Goal: Task Accomplishment & Management: Manage account settings

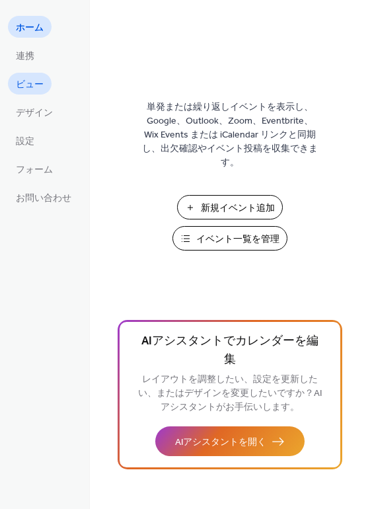
click at [33, 78] on span "ビュー" at bounding box center [30, 85] width 28 height 14
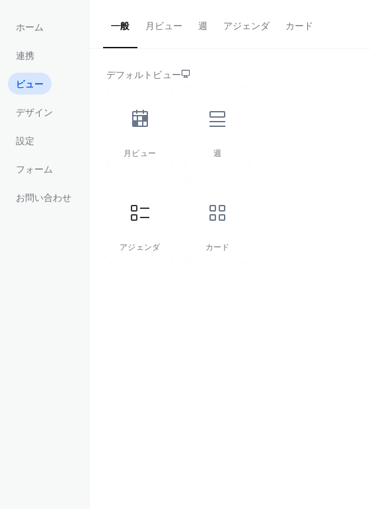
click at [162, 35] on button "月ビュー" at bounding box center [163, 23] width 53 height 47
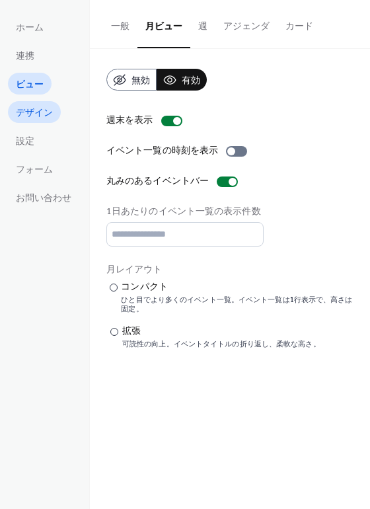
click at [38, 108] on span "デザイン" at bounding box center [34, 113] width 37 height 14
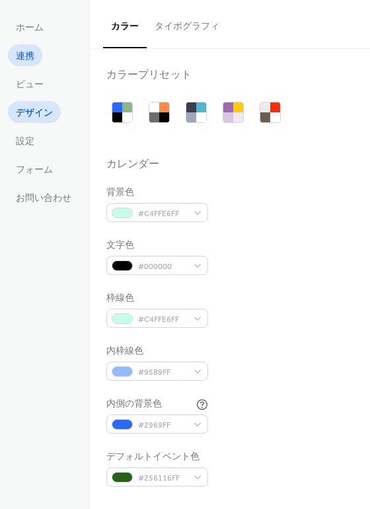
click at [24, 60] on span "連携" at bounding box center [25, 57] width 18 height 14
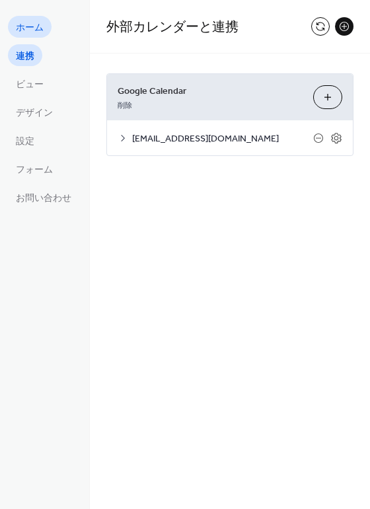
click at [28, 37] on link "ホーム" at bounding box center [30, 27] width 44 height 22
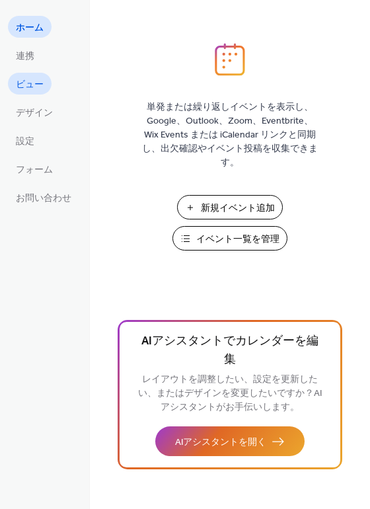
click at [36, 83] on span "ビュー" at bounding box center [30, 85] width 28 height 14
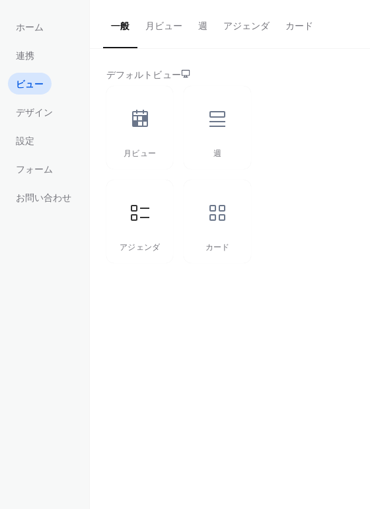
click at [165, 31] on button "月ビュー" at bounding box center [163, 23] width 53 height 47
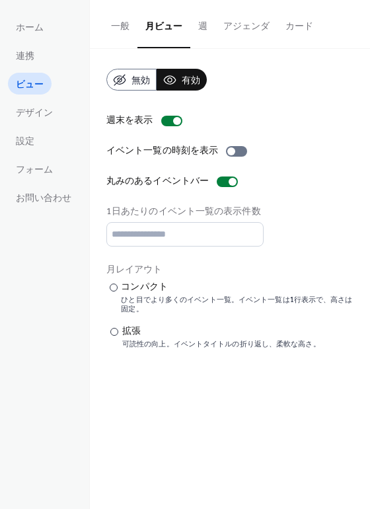
click at [253, 115] on div "週末を表示" at bounding box center [229, 121] width 247 height 14
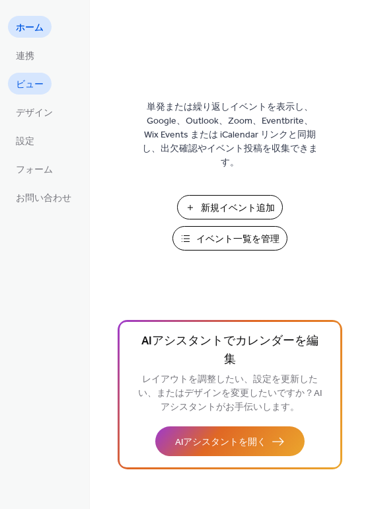
click at [44, 86] on link "ビュー" at bounding box center [30, 84] width 44 height 22
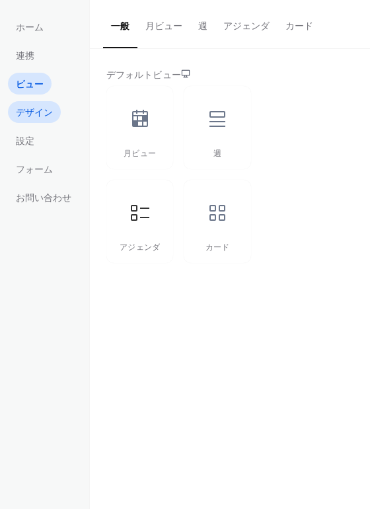
click at [40, 108] on span "デザイン" at bounding box center [34, 113] width 37 height 14
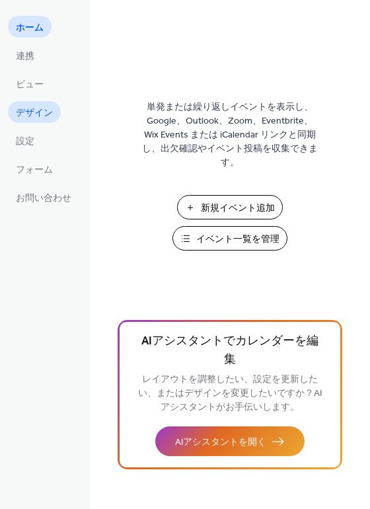
click at [47, 120] on span "デザイン" at bounding box center [34, 113] width 37 height 14
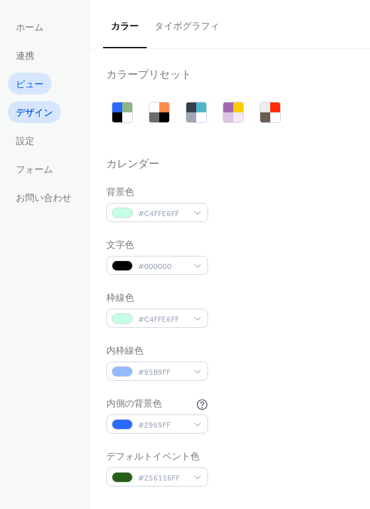
click at [31, 78] on span "ビュー" at bounding box center [30, 85] width 28 height 14
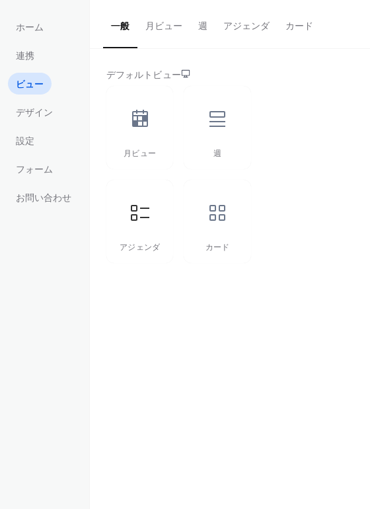
click at [167, 31] on button "月ビュー" at bounding box center [163, 23] width 53 height 47
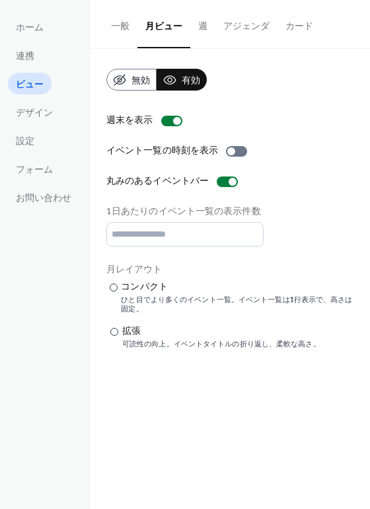
click at [256, 101] on div "無効 有効 週末を表示 イベント一覧の時刻を表示 丸みのあるイベントバー 1日あたりのイベント一覧の表示件数 * 月レイアウト ​ コンパクト ひと目でより多…" at bounding box center [229, 209] width 247 height 280
click at [318, 399] on div "一般 月ビュー 週 アジェンダ カード デフォルトビュー 月ビュー 週 アジェンダ カード 無効 有効 週末を表示 イベント一覧の時刻を表示 丸みのあるイベン…" at bounding box center [230, 254] width 280 height 509
click at [37, 143] on link "設定" at bounding box center [25, 140] width 34 height 22
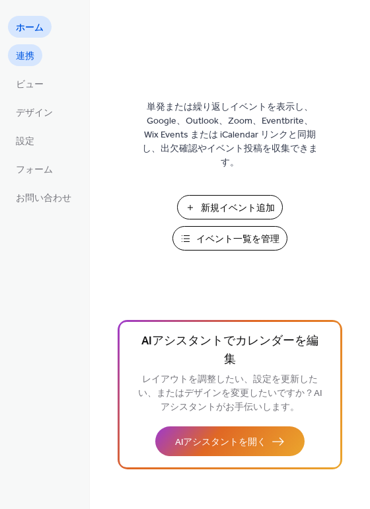
click at [36, 59] on link "連携" at bounding box center [25, 55] width 34 height 22
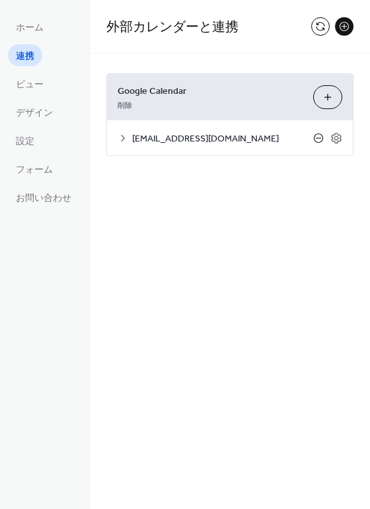
click at [322, 141] on icon at bounding box center [318, 138] width 11 height 11
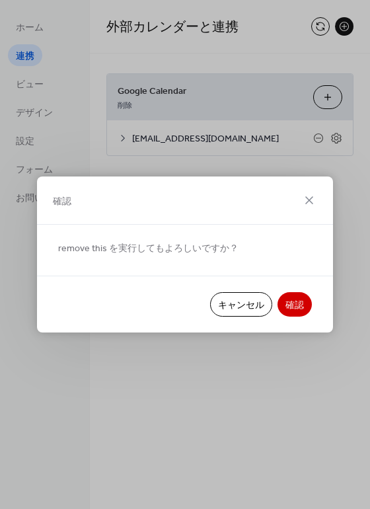
click at [241, 311] on span "キャンセル" at bounding box center [241, 306] width 46 height 14
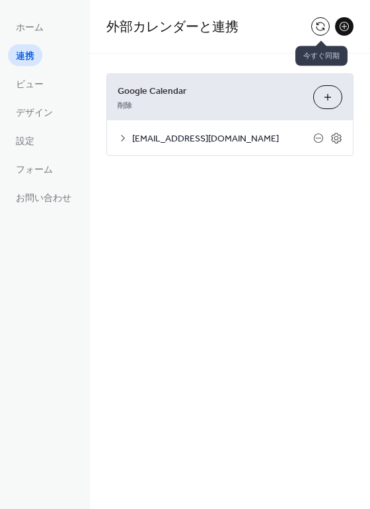
click at [324, 19] on button at bounding box center [320, 26] width 18 height 18
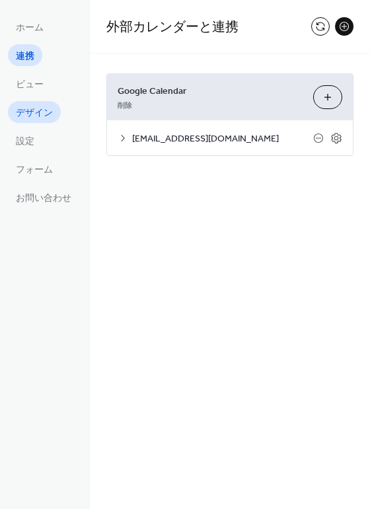
click at [40, 110] on span "デザイン" at bounding box center [34, 113] width 37 height 14
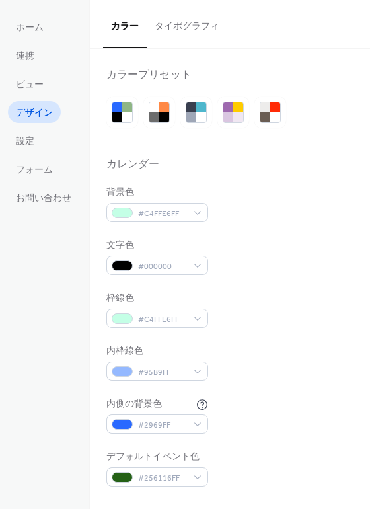
click at [209, 188] on div "背景色 #C4FFE6FF" at bounding box center [229, 204] width 247 height 36
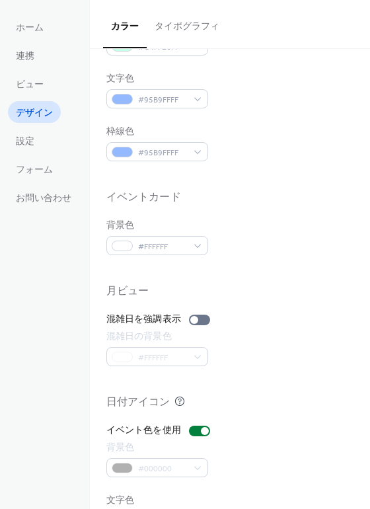
scroll to position [565, 0]
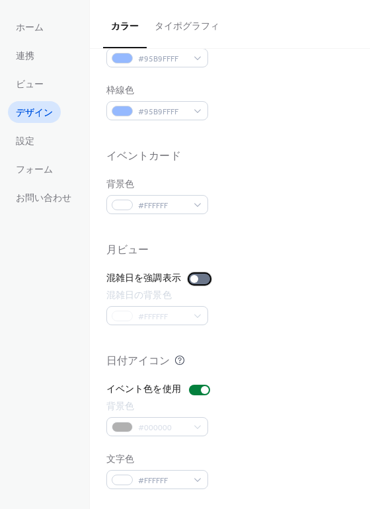
click at [196, 280] on div at bounding box center [194, 279] width 8 height 8
click at [192, 272] on label "混雑日を強調表示" at bounding box center [160, 278] width 109 height 14
click at [42, 147] on ul "ホーム 連携 ビュー デザイン 設定 フォーム お問い合わせ" at bounding box center [43, 112] width 71 height 192
click at [25, 142] on span "設定" at bounding box center [25, 142] width 18 height 14
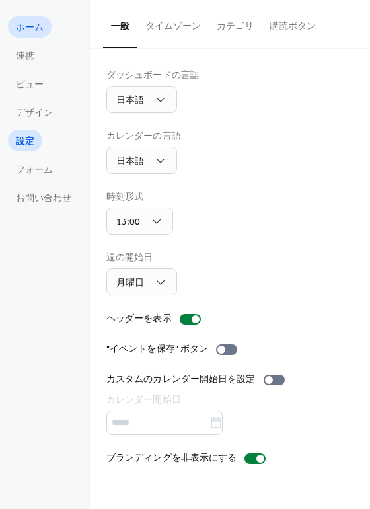
click at [36, 32] on span "ホーム" at bounding box center [30, 28] width 28 height 14
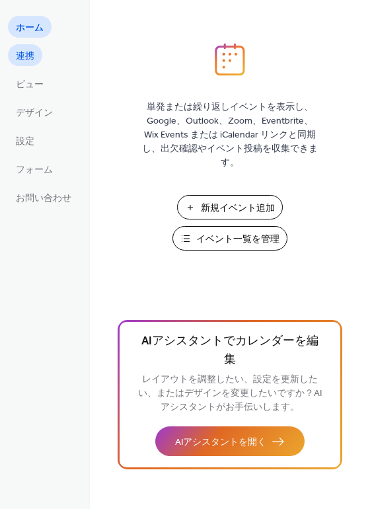
click at [36, 57] on link "連携" at bounding box center [25, 55] width 34 height 22
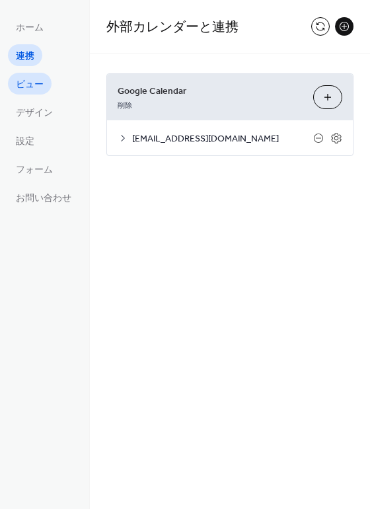
click at [36, 81] on span "ビュー" at bounding box center [30, 85] width 28 height 14
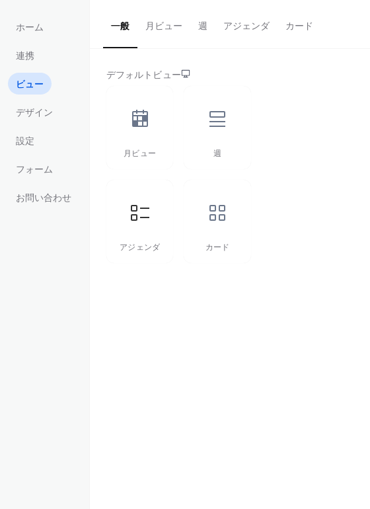
click at [170, 31] on button "月ビュー" at bounding box center [163, 23] width 53 height 47
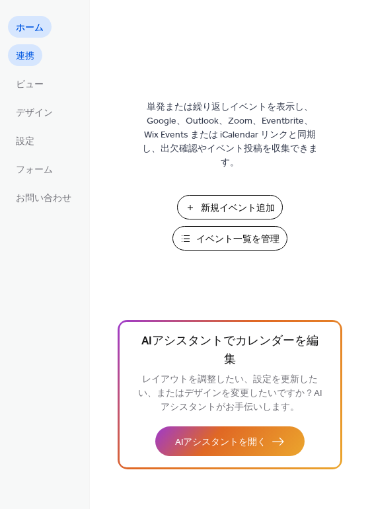
click at [34, 61] on link "連携" at bounding box center [25, 55] width 34 height 22
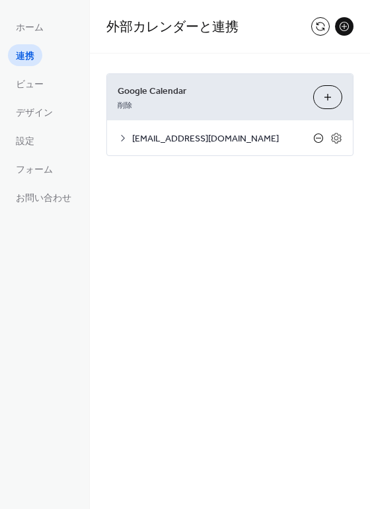
click at [317, 134] on icon at bounding box center [318, 138] width 11 height 11
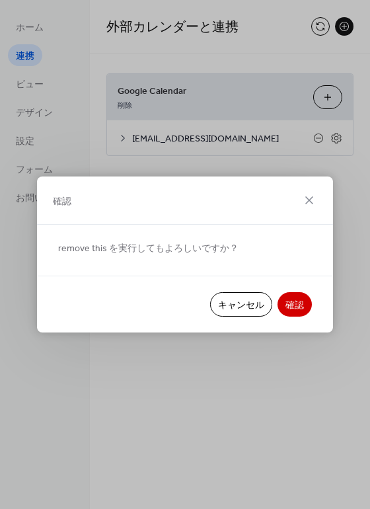
click at [294, 299] on span "確認" at bounding box center [294, 306] width 18 height 14
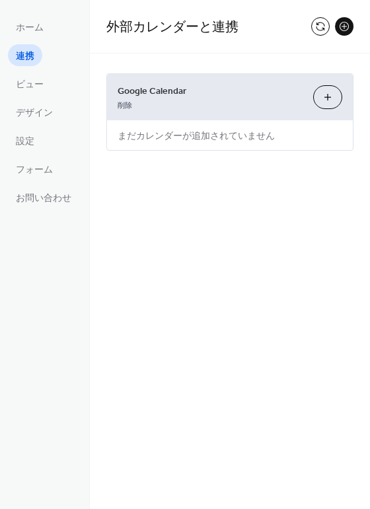
click at [328, 94] on button "カレンダーを選択" at bounding box center [327, 97] width 29 height 24
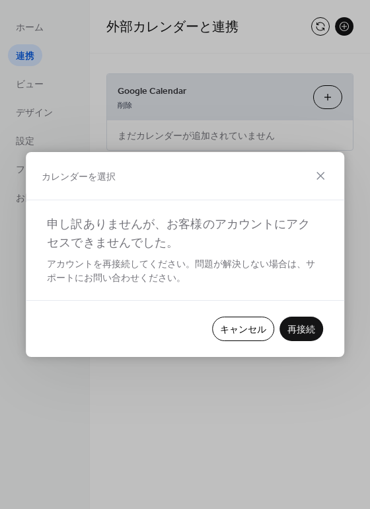
click at [296, 323] on span "再接続" at bounding box center [301, 330] width 28 height 14
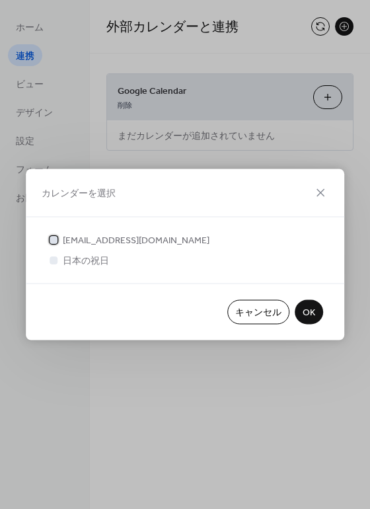
click at [108, 240] on span "[EMAIL_ADDRESS][DOMAIN_NAME]" at bounding box center [136, 241] width 147 height 14
click at [320, 314] on button "OK" at bounding box center [309, 312] width 28 height 24
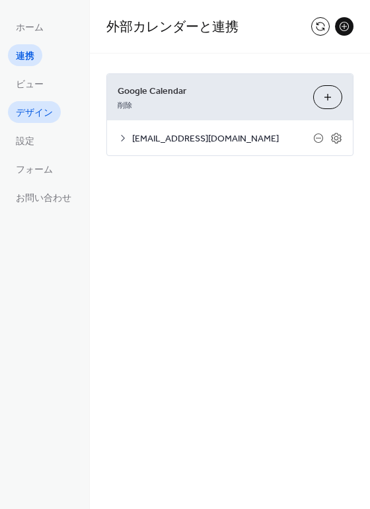
click at [32, 116] on span "デザイン" at bounding box center [34, 113] width 37 height 14
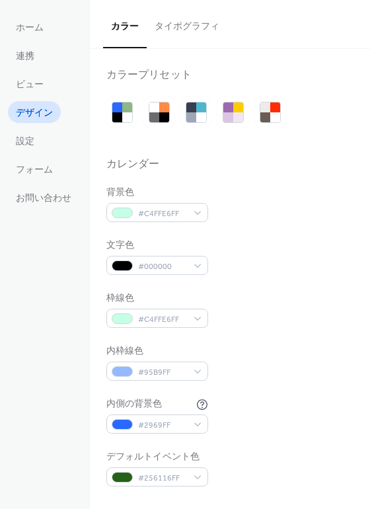
click at [170, 141] on div at bounding box center [229, 143] width 247 height 30
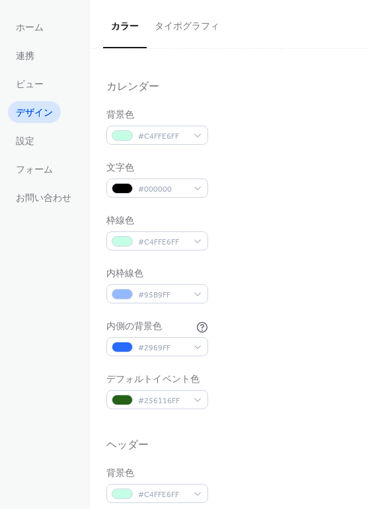
scroll to position [78, 0]
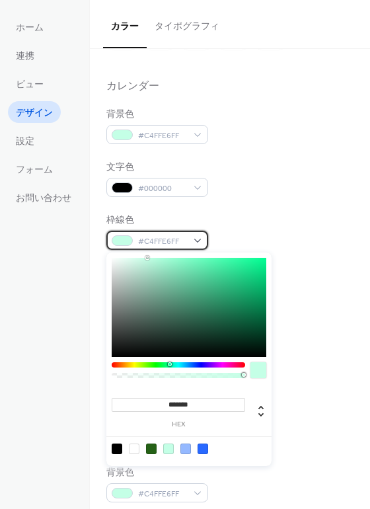
click at [170, 243] on span "#C4FFE6FF" at bounding box center [162, 241] width 49 height 14
click at [178, 406] on input "*******" at bounding box center [178, 405] width 133 height 14
click at [286, 328] on div "内側の背景色 #2969FF" at bounding box center [229, 337] width 247 height 36
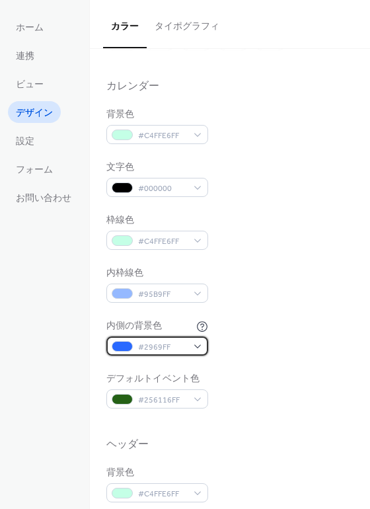
click at [181, 348] on span "#2969FF" at bounding box center [162, 347] width 49 height 14
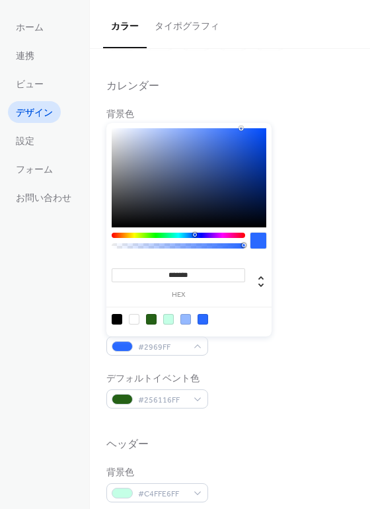
click at [173, 274] on input "*******" at bounding box center [178, 275] width 133 height 14
paste input
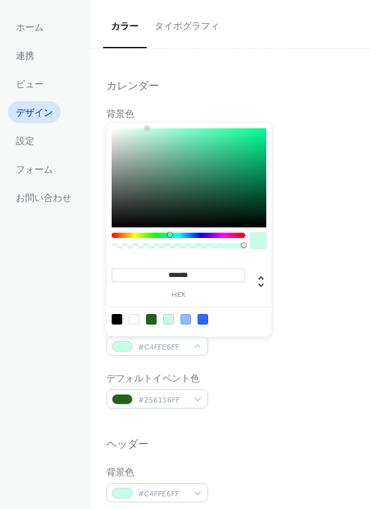
type input "*******"
click at [304, 323] on div "内側の背景色 #C4FFE6FF" at bounding box center [229, 337] width 247 height 36
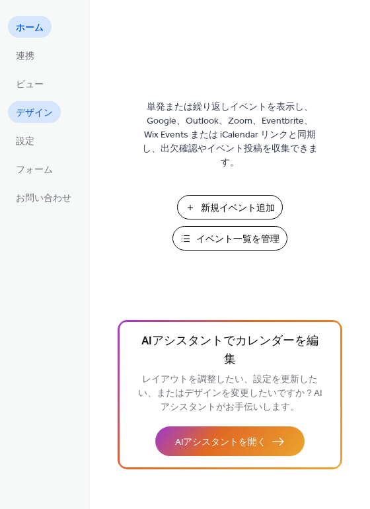
click at [50, 108] on span "デザイン" at bounding box center [34, 113] width 37 height 14
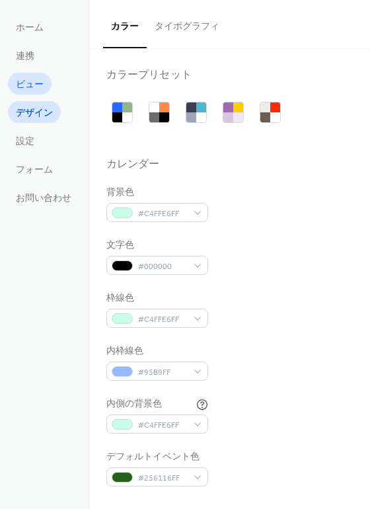
click at [32, 78] on span "ビュー" at bounding box center [30, 85] width 28 height 14
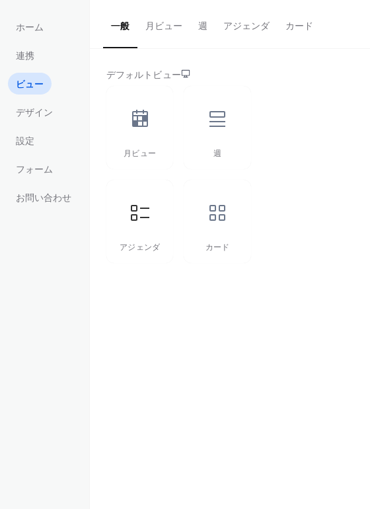
click at [161, 30] on button "月ビュー" at bounding box center [163, 23] width 53 height 47
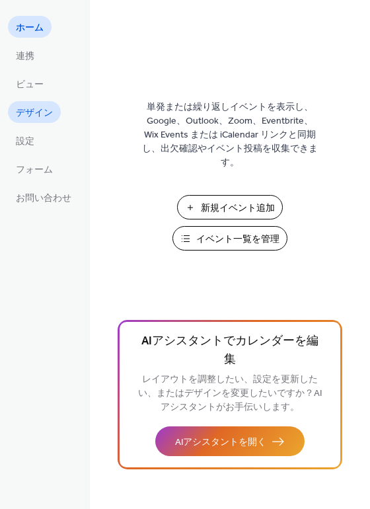
click at [37, 102] on link "デザイン" at bounding box center [34, 112] width 53 height 22
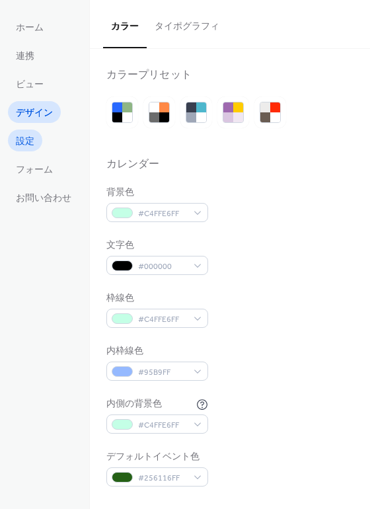
click at [35, 134] on link "設定" at bounding box center [25, 140] width 34 height 22
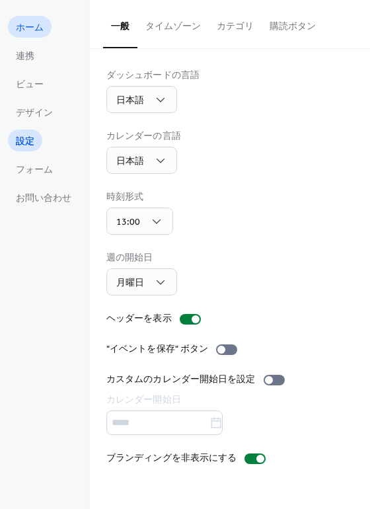
click at [38, 30] on span "ホーム" at bounding box center [30, 28] width 28 height 14
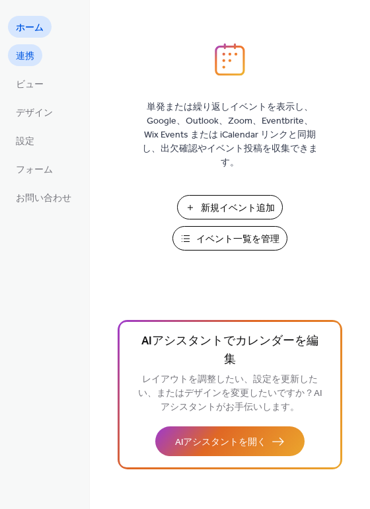
click at [30, 61] on span "連携" at bounding box center [25, 57] width 18 height 14
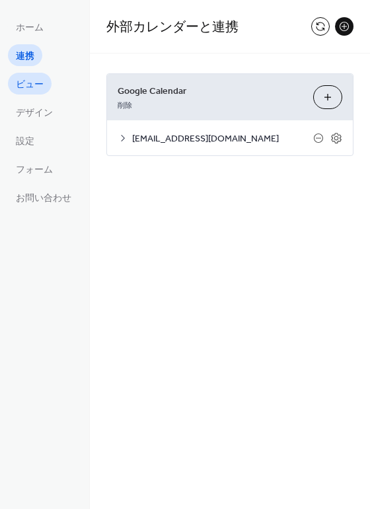
click at [28, 74] on link "ビュー" at bounding box center [30, 84] width 44 height 22
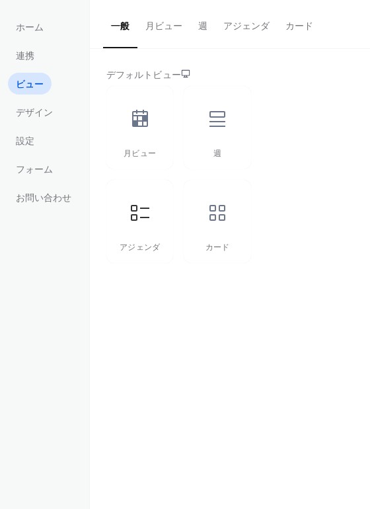
click at [154, 34] on button "月ビュー" at bounding box center [163, 23] width 53 height 47
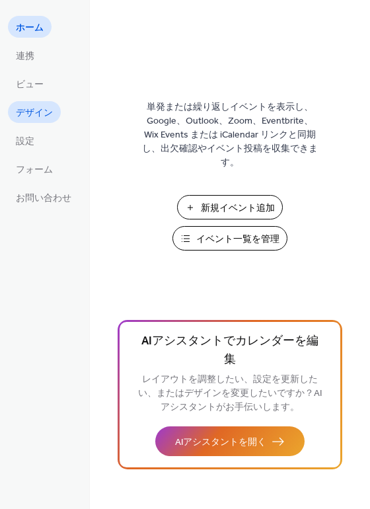
click at [30, 106] on span "デザイン" at bounding box center [34, 113] width 37 height 14
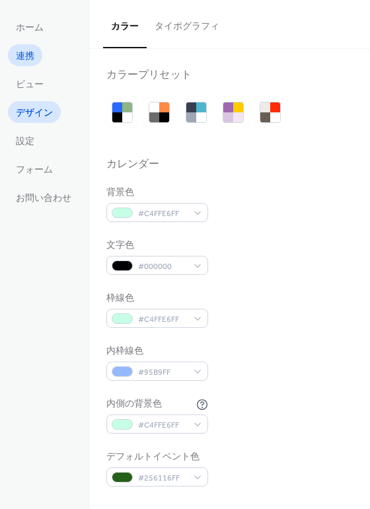
click at [42, 53] on link "連携" at bounding box center [25, 55] width 34 height 22
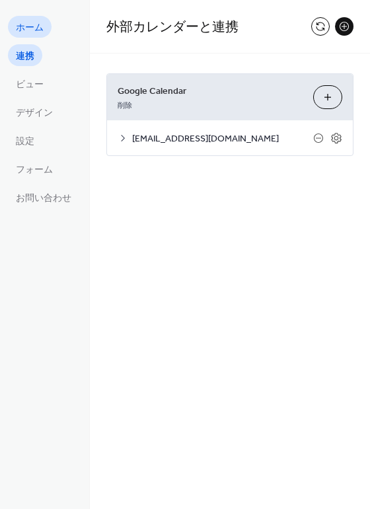
click at [33, 32] on span "ホーム" at bounding box center [30, 28] width 28 height 14
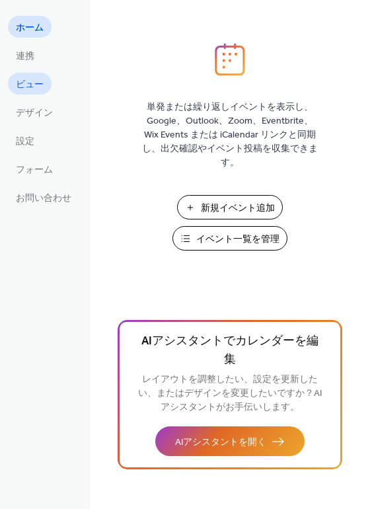
click at [27, 87] on span "ビュー" at bounding box center [30, 85] width 28 height 14
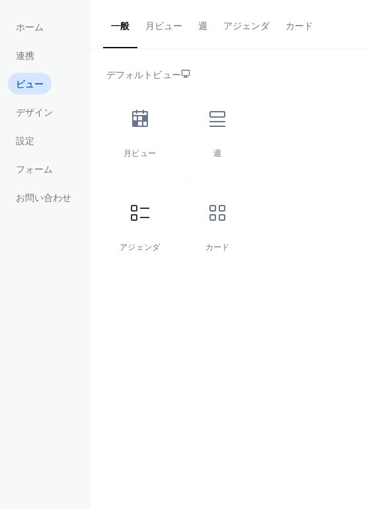
click at [164, 26] on button "月ビュー" at bounding box center [163, 23] width 53 height 47
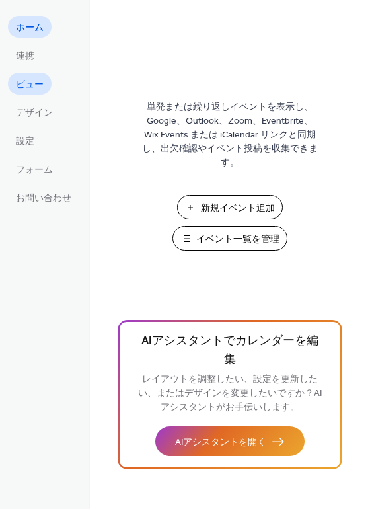
click at [42, 87] on span "ビュー" at bounding box center [30, 85] width 28 height 14
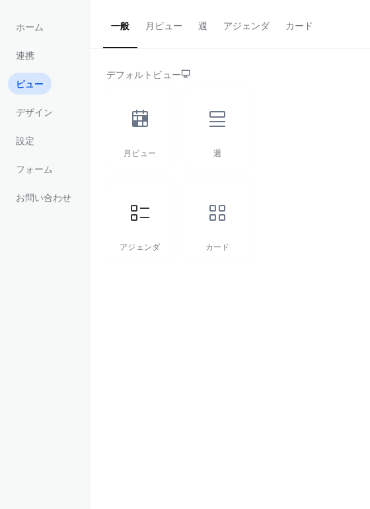
click at [159, 34] on button "月ビュー" at bounding box center [163, 23] width 53 height 47
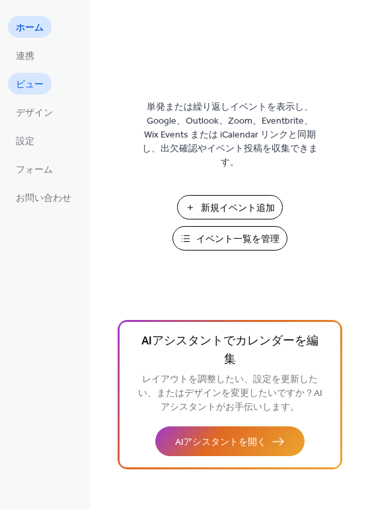
click at [45, 83] on link "ビュー" at bounding box center [30, 84] width 44 height 22
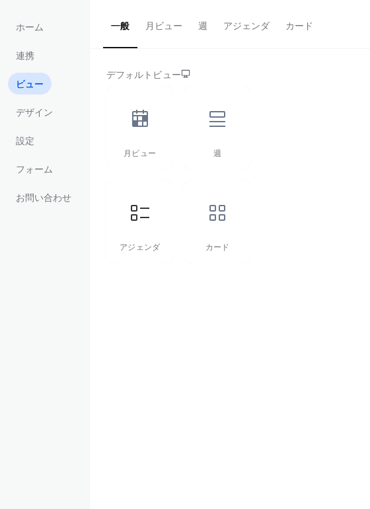
click at [171, 24] on button "月ビュー" at bounding box center [163, 23] width 53 height 47
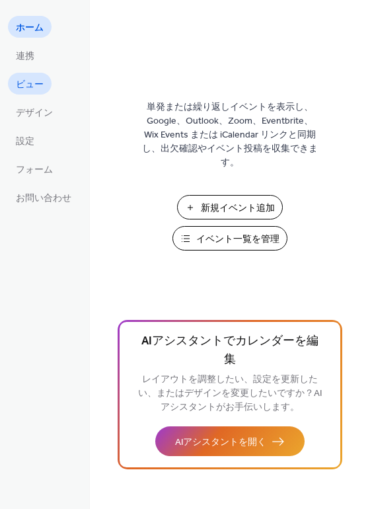
click at [30, 85] on span "ビュー" at bounding box center [30, 85] width 28 height 14
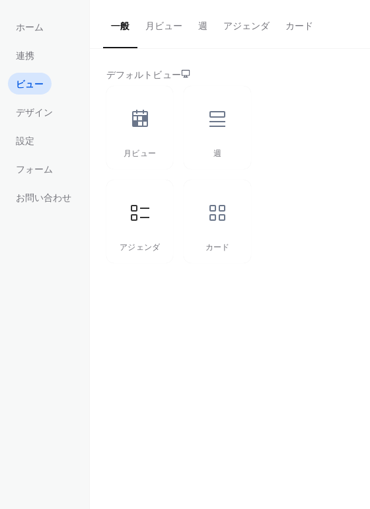
click at [153, 32] on button "月ビュー" at bounding box center [163, 23] width 53 height 47
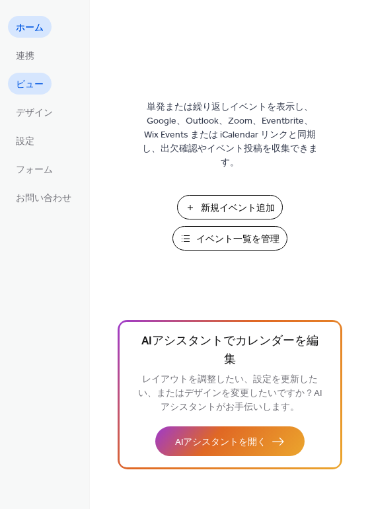
click at [18, 78] on span "ビュー" at bounding box center [30, 85] width 28 height 14
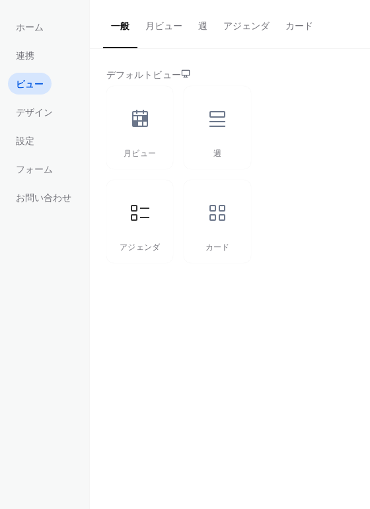
click at [168, 22] on button "月ビュー" at bounding box center [163, 23] width 53 height 47
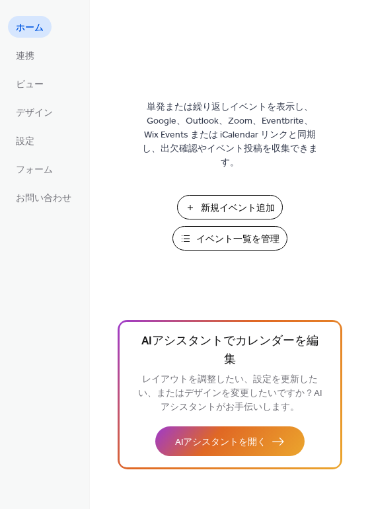
click at [44, 54] on ul "ホーム 連携 ビュー デザイン 設定 フォーム お問い合わせ" at bounding box center [43, 112] width 71 height 192
click at [36, 55] on link "連携" at bounding box center [25, 55] width 34 height 22
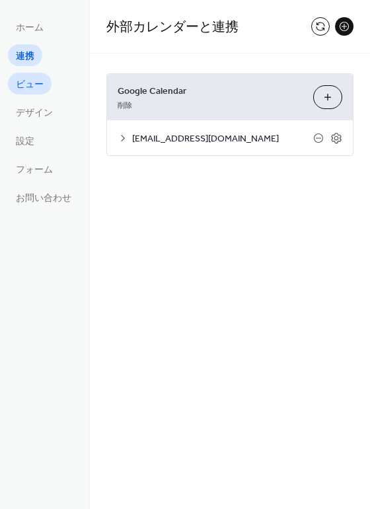
click at [37, 78] on span "ビュー" at bounding box center [30, 85] width 28 height 14
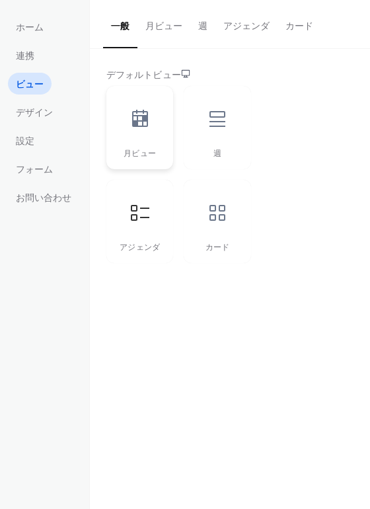
click at [141, 120] on icon at bounding box center [140, 118] width 16 height 17
